Goal: Find specific page/section: Find specific page/section

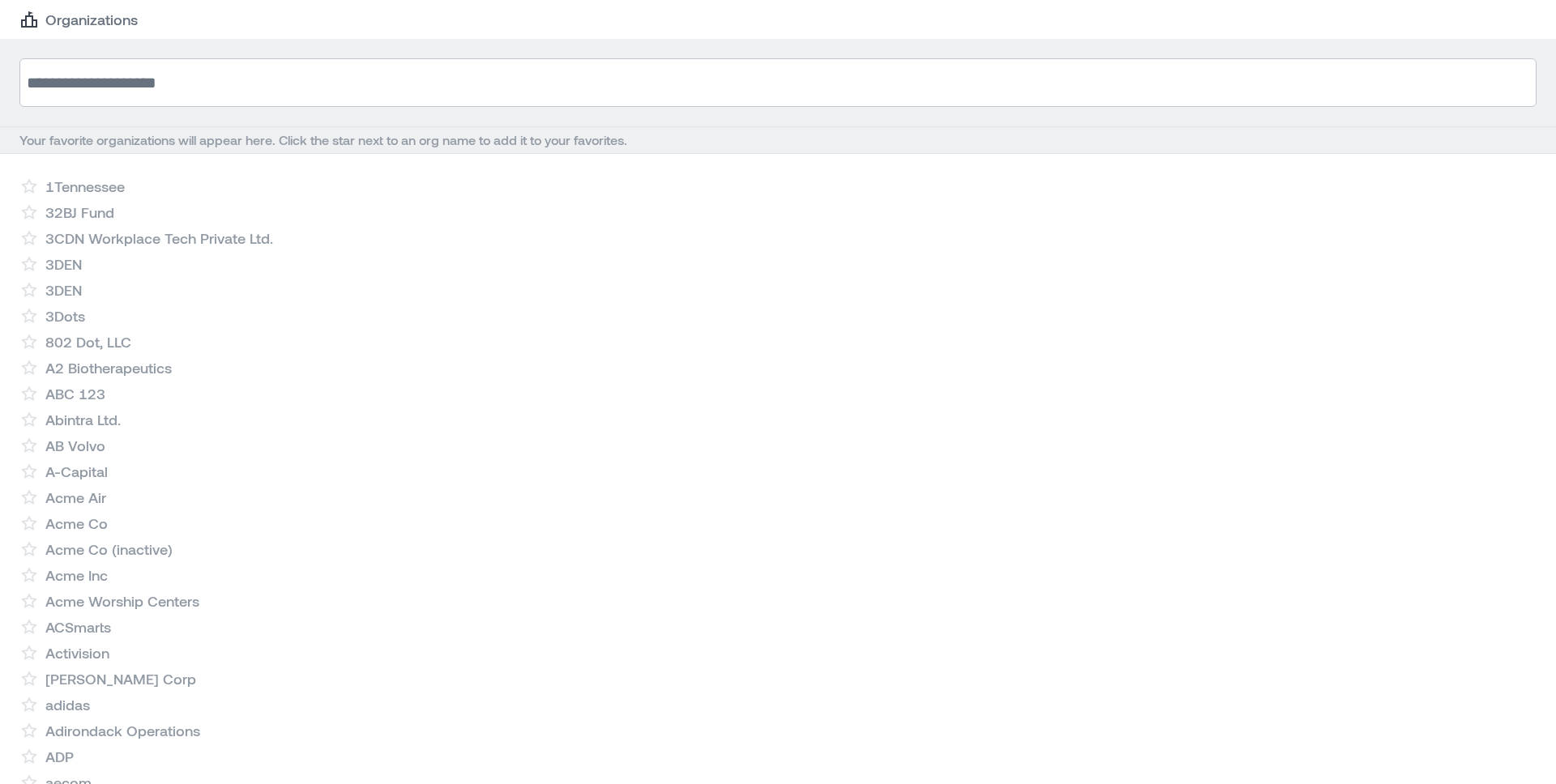
click at [335, 68] on input at bounding box center [778, 83] width 1517 height 49
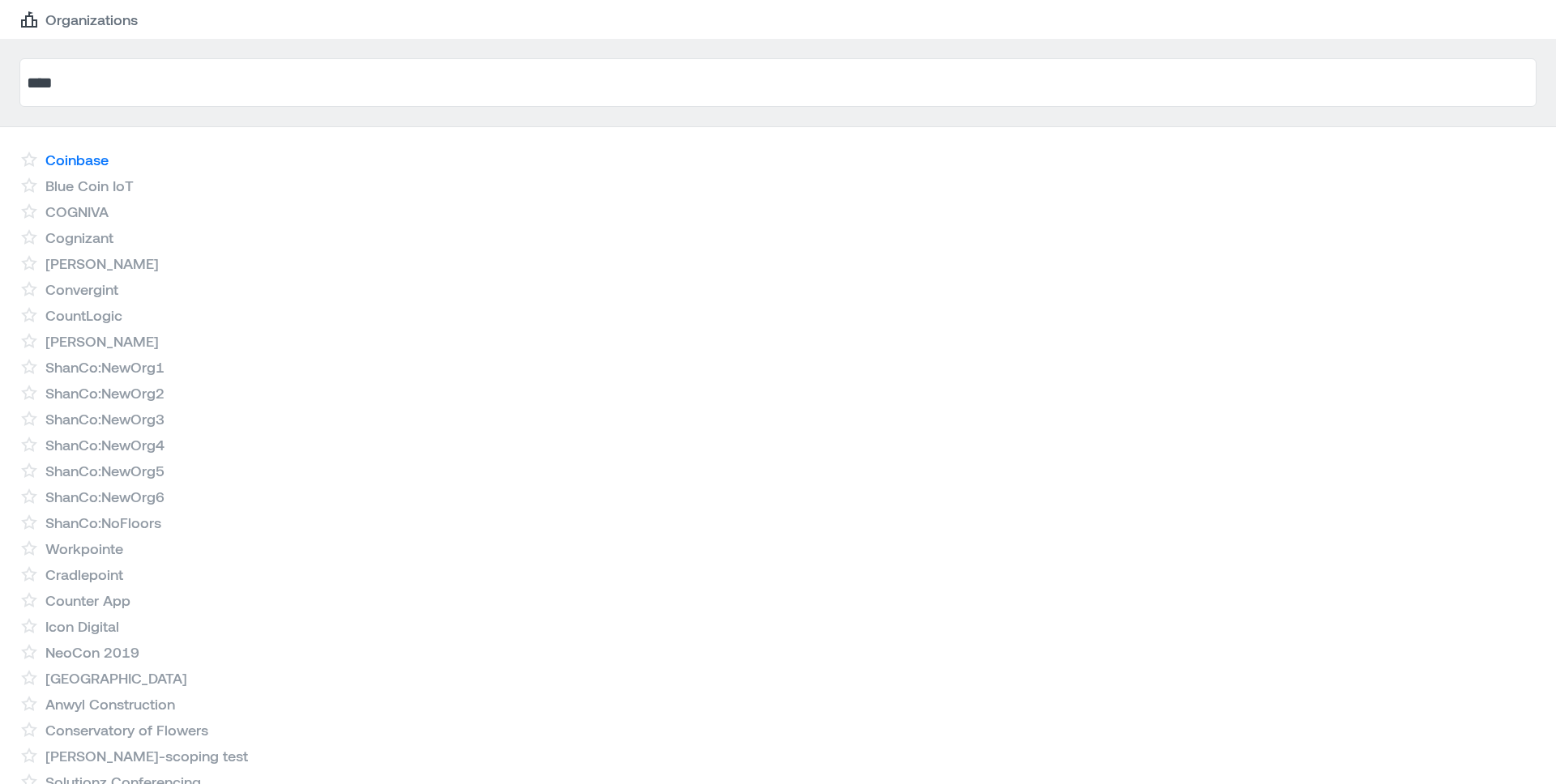
type input "****"
click at [95, 154] on link "Coinbase" at bounding box center [77, 159] width 63 height 20
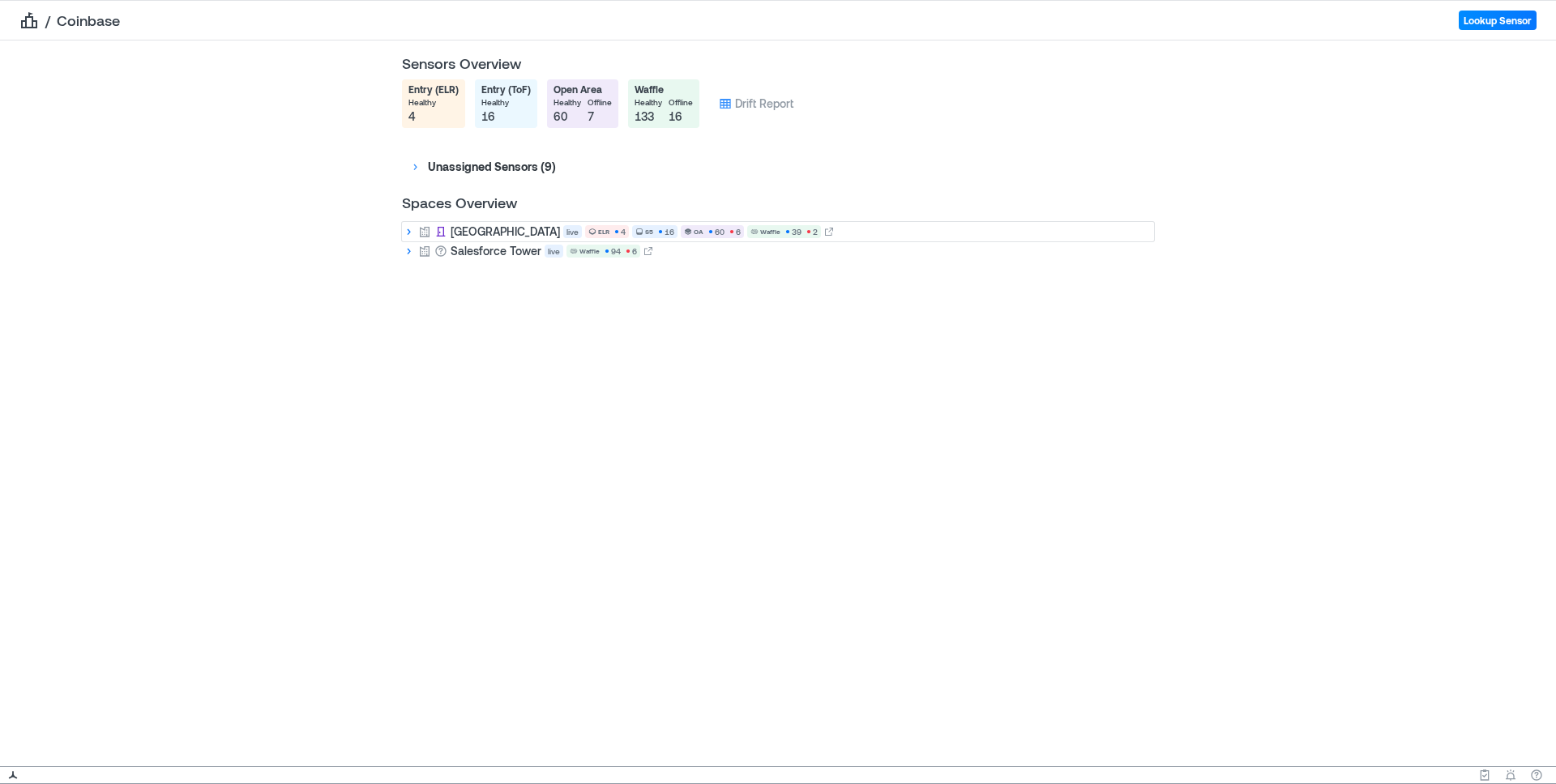
click at [409, 231] on icon at bounding box center [408, 231] width 13 height 13
click at [427, 250] on icon at bounding box center [424, 250] width 13 height 13
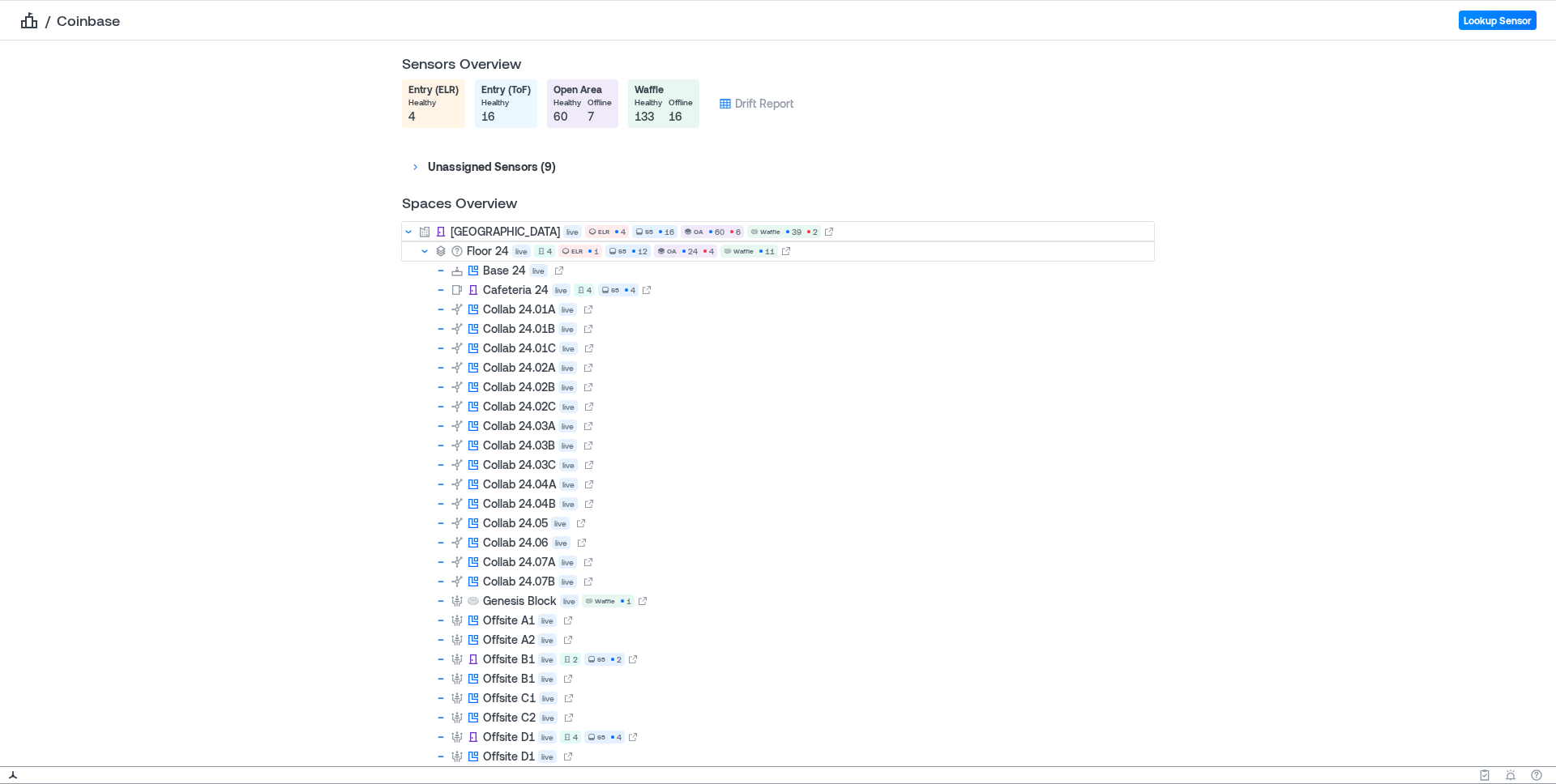
click at [425, 249] on icon at bounding box center [424, 250] width 13 height 13
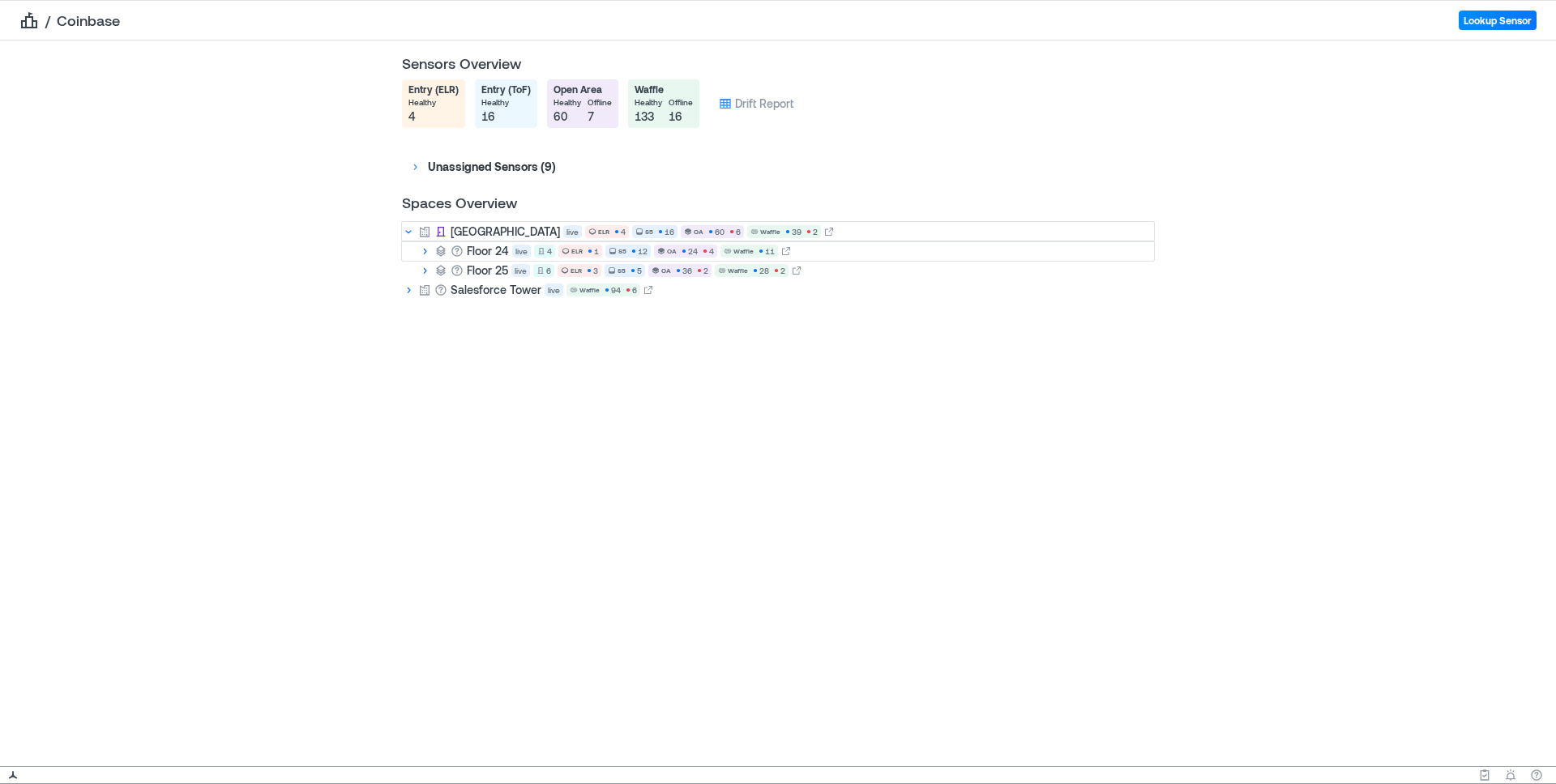
click at [426, 251] on icon at bounding box center [426, 252] width 3 height 7
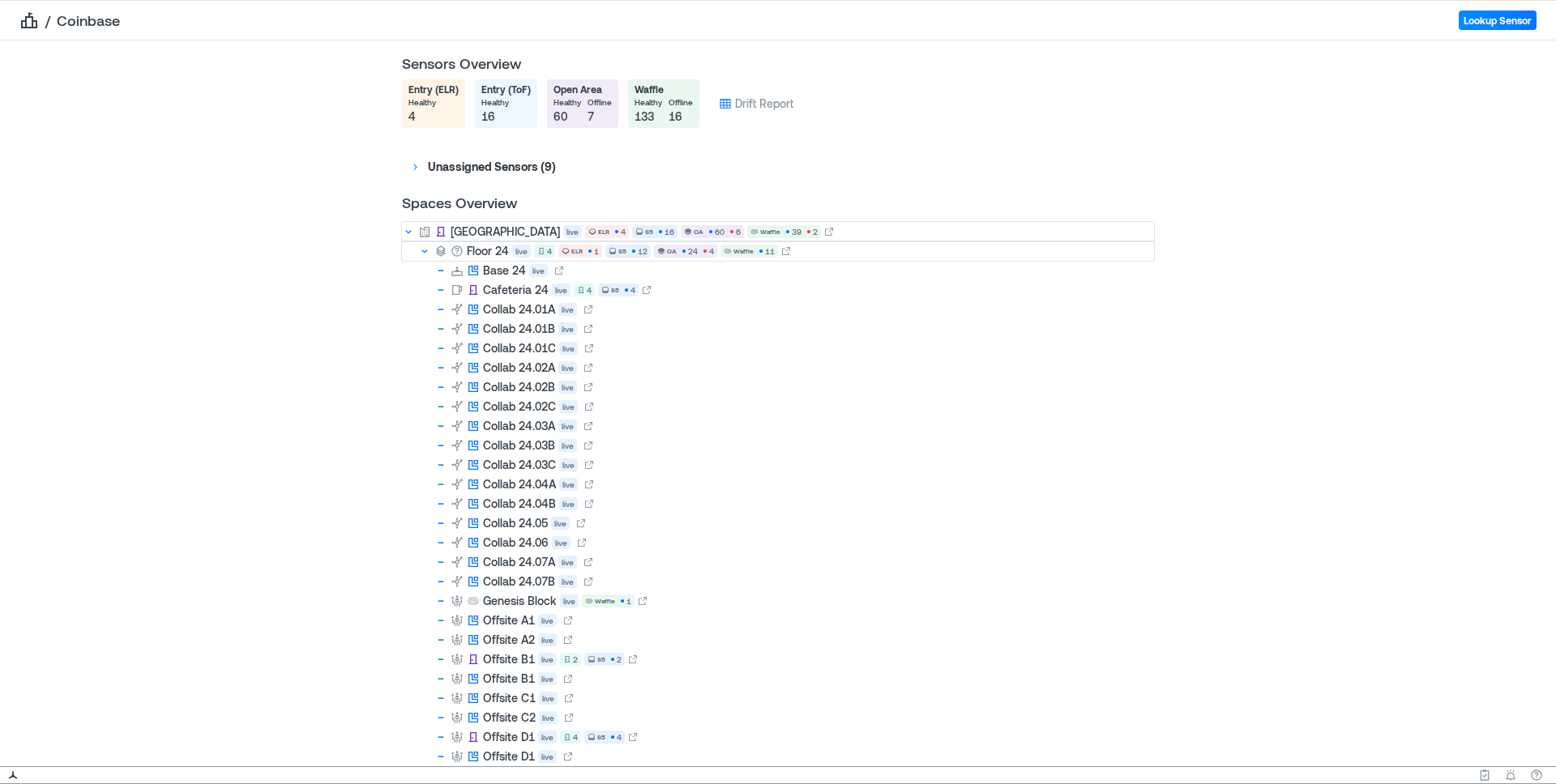
click at [426, 251] on icon at bounding box center [424, 250] width 13 height 13
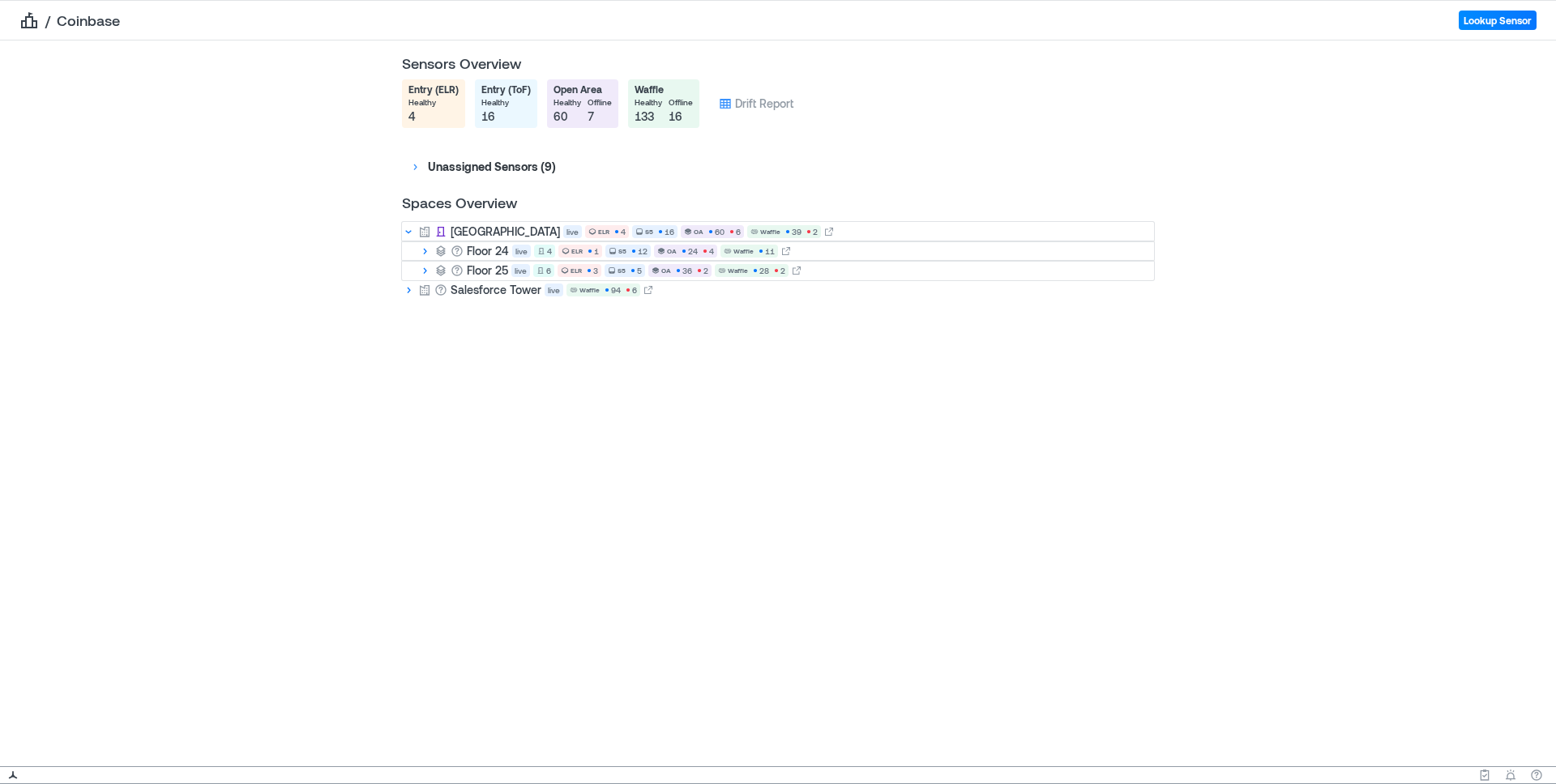
click at [424, 270] on icon at bounding box center [424, 270] width 13 height 13
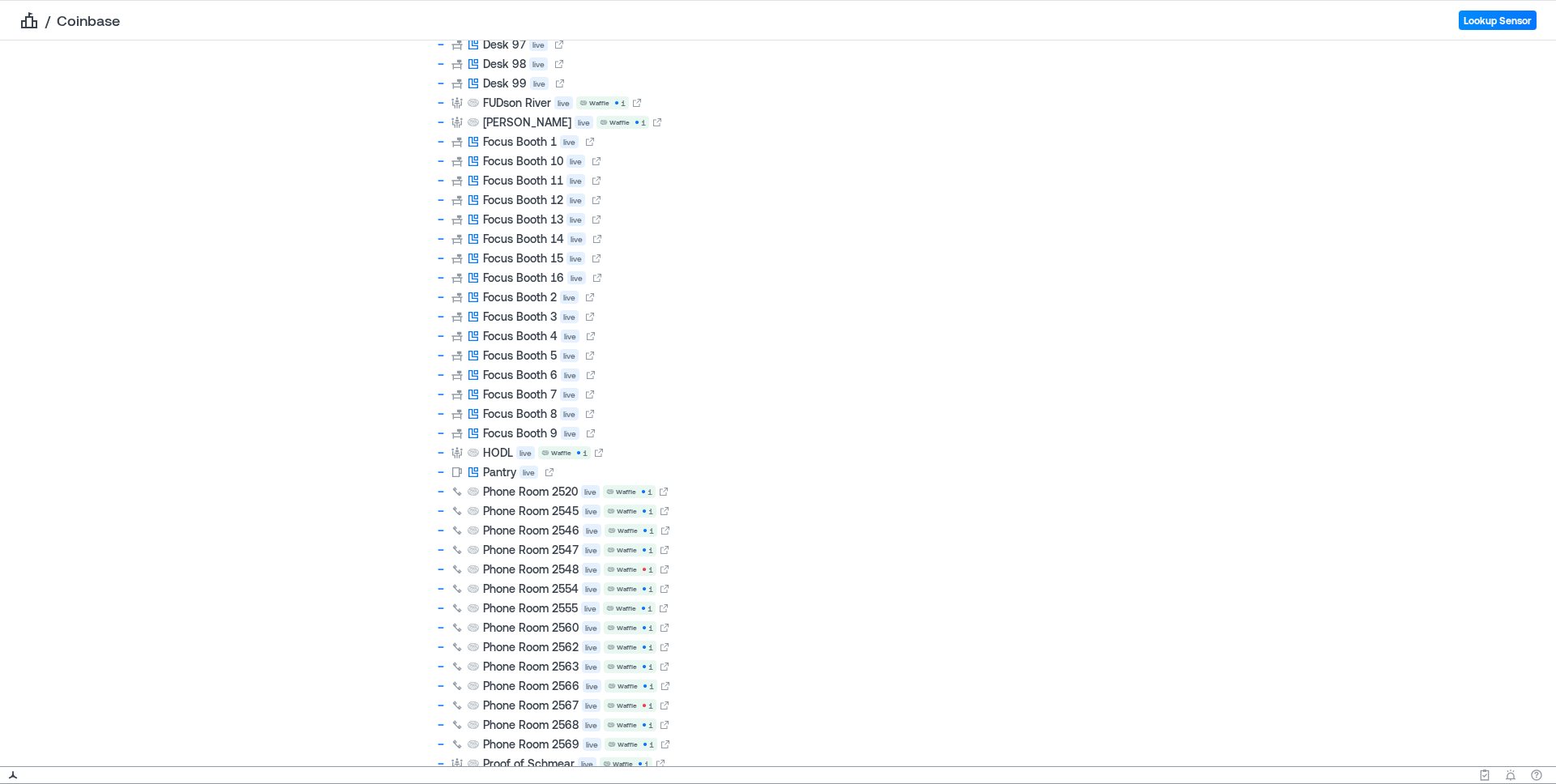
scroll to position [3619, 0]
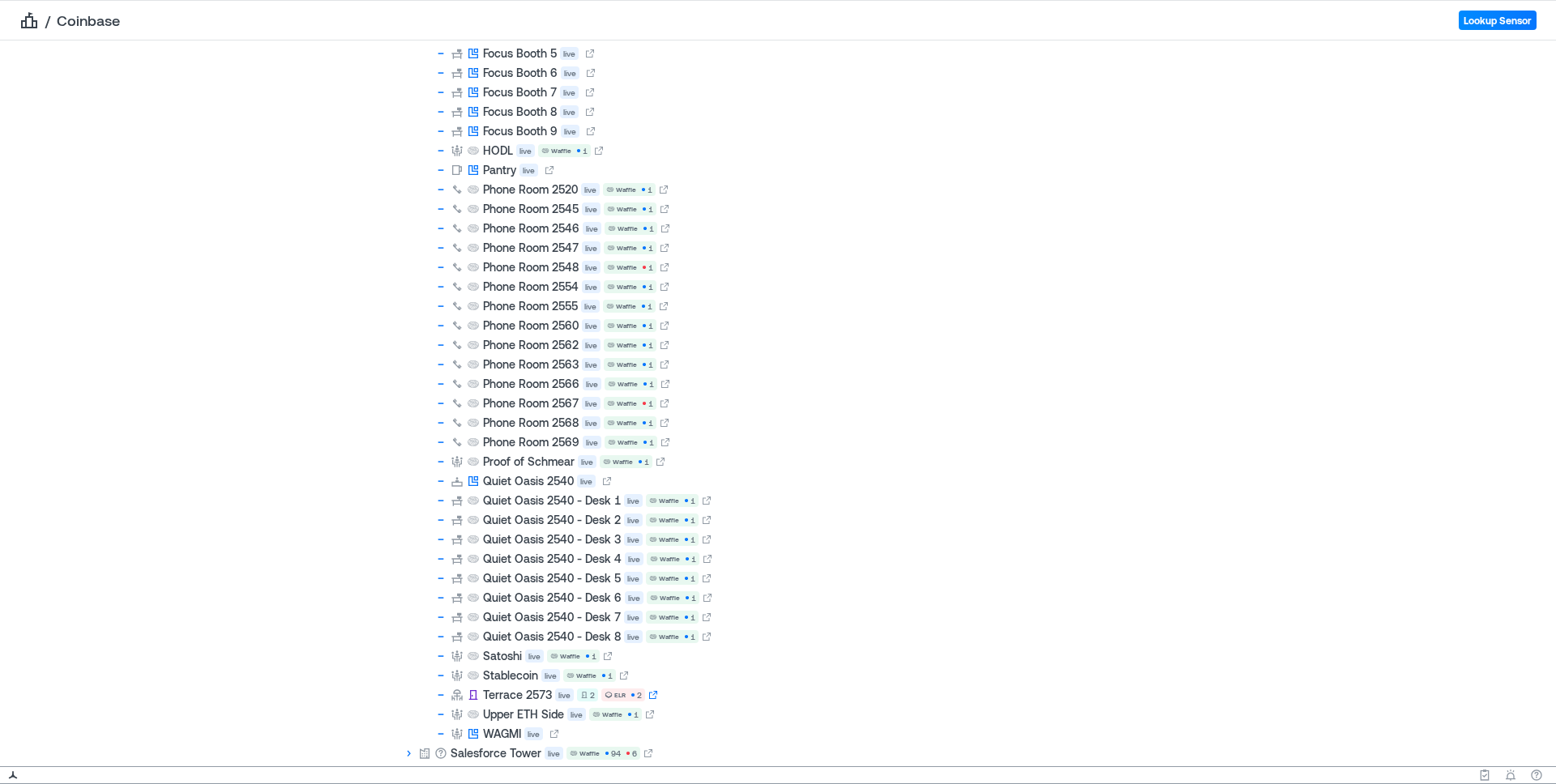
click at [657, 695] on icon at bounding box center [652, 695] width 9 height 9
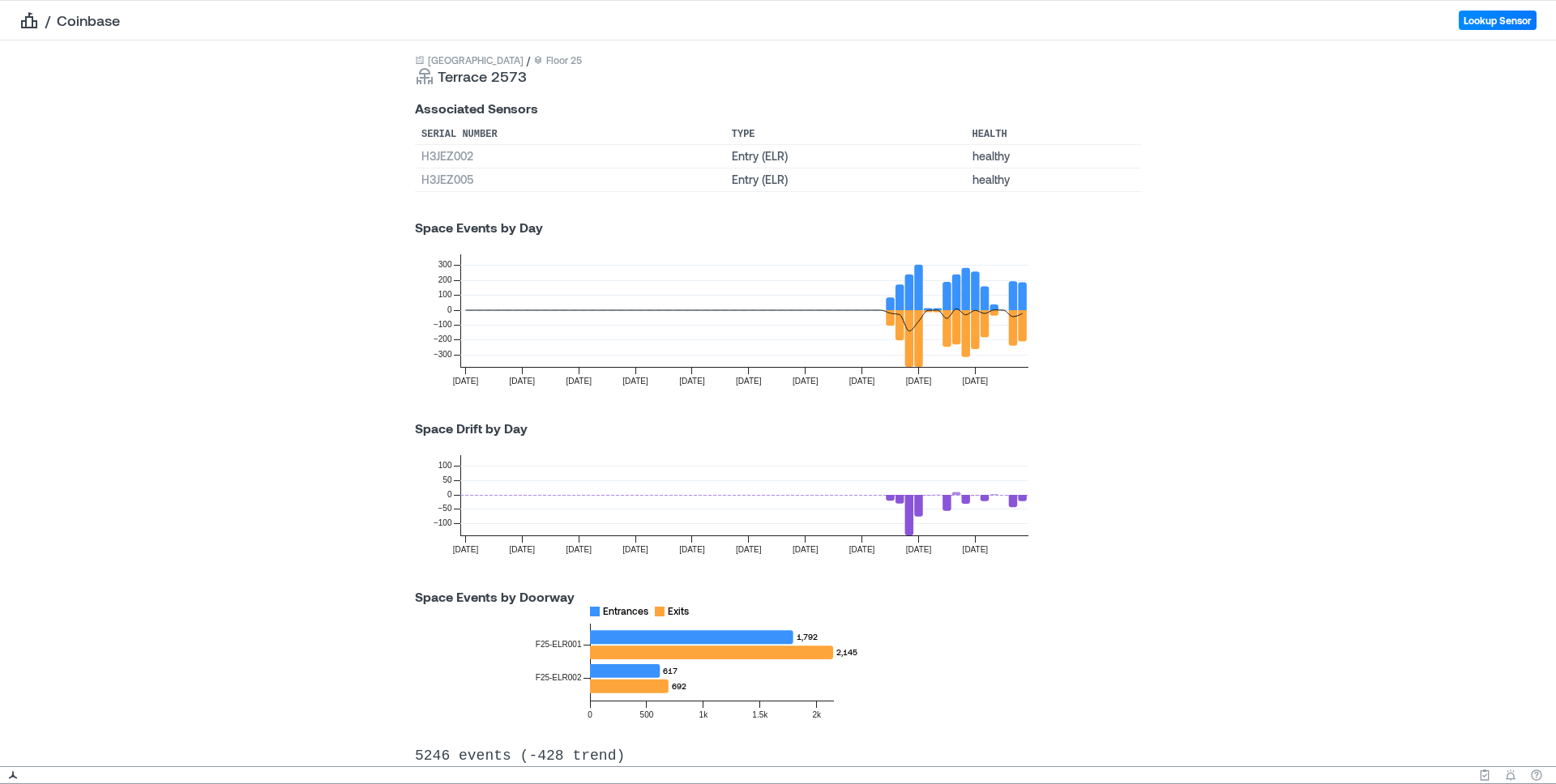
scroll to position [44, 0]
click at [1011, 499] on icon at bounding box center [1013, 501] width 9 height 12
click at [1025, 496] on icon at bounding box center [1022, 498] width 9 height 7
